Goal: Task Accomplishment & Management: Manage account settings

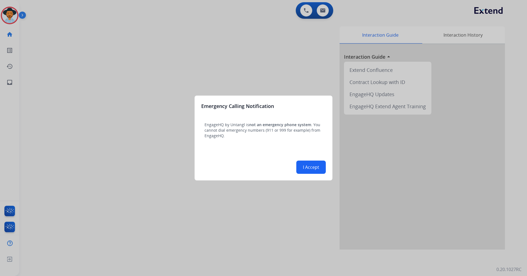
click at [319, 171] on button "I Accept" at bounding box center [310, 167] width 29 height 13
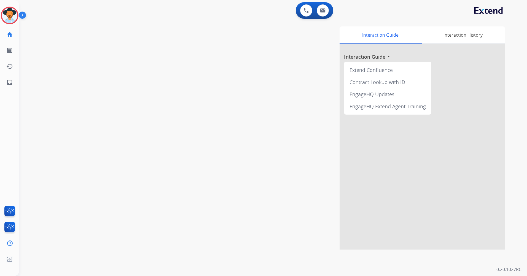
click at [21, 15] on img at bounding box center [23, 16] width 9 height 10
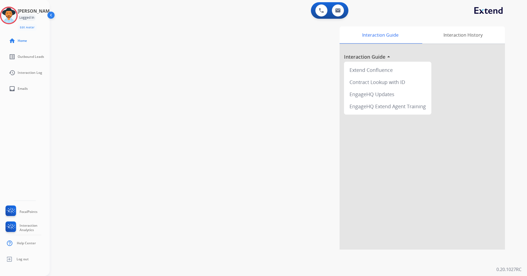
click at [50, 18] on img at bounding box center [51, 16] width 10 height 10
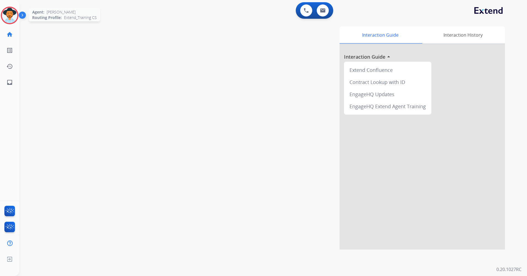
click at [9, 15] on img at bounding box center [9, 15] width 15 height 15
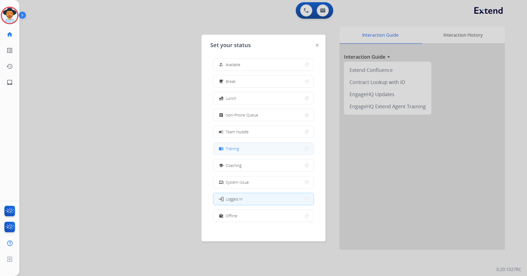
click at [256, 148] on button "menu_book Training" at bounding box center [263, 149] width 100 height 12
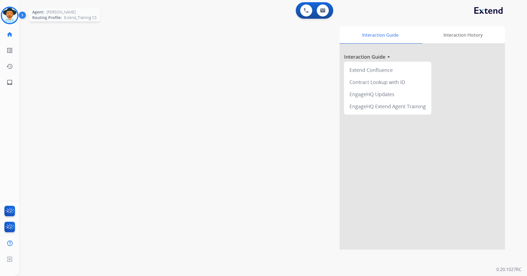
click at [15, 15] on img at bounding box center [9, 15] width 15 height 15
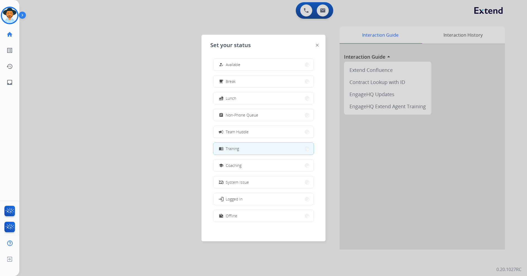
click at [114, 129] on div at bounding box center [263, 138] width 527 height 276
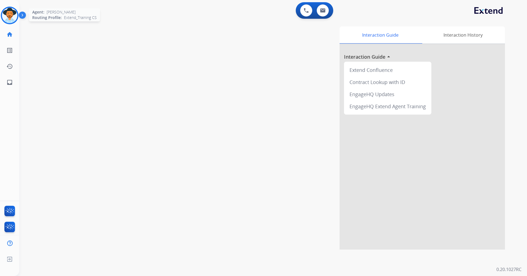
click at [11, 17] on img at bounding box center [9, 15] width 15 height 15
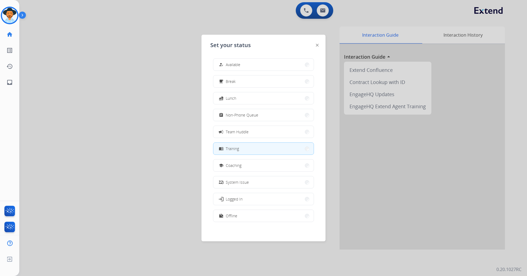
click at [315, 45] on div "Set your status how_to_reg Available free_breakfast Break fastfood Lunch assign…" at bounding box center [263, 138] width 124 height 207
click at [316, 46] on div at bounding box center [317, 45] width 3 height 7
click at [317, 45] on img at bounding box center [317, 45] width 3 height 3
